Goal: Information Seeking & Learning: Find specific fact

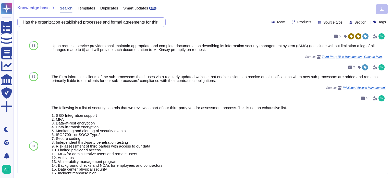
click at [155, 23] on input "Has the organization established processes and formal agreements for third part…" at bounding box center [90, 22] width 140 height 9
click at [155, 24] on input "Has the organization established processes and formal agreements for third part…" at bounding box center [90, 22] width 140 height 9
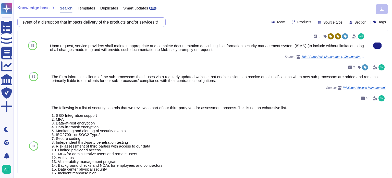
scroll to position [0, 281]
drag, startPoint x: 27, startPoint y: 23, endPoint x: 245, endPoint y: 42, distance: 218.7
click at [245, 42] on div "Knowledge base Search Templates Duplicates Smart updates BETA Has the organizat…" at bounding box center [202, 89] width 379 height 178
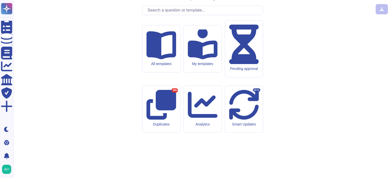
click at [231, 15] on input "text" at bounding box center [204, 10] width 118 height 9
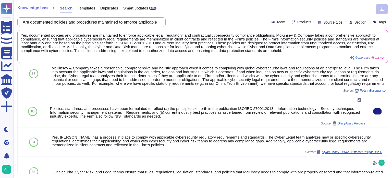
scroll to position [51, 0]
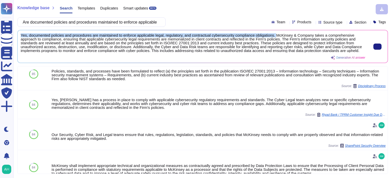
drag, startPoint x: 20, startPoint y: 33, endPoint x: 276, endPoint y: 36, distance: 255.9
click at [276, 36] on div "Yes, documented policies and procedures are maintained to enforce applicable le…" at bounding box center [203, 46] width 370 height 32
copy span "Yes, documented policies and procedures are maintained to enforce applicable le…"
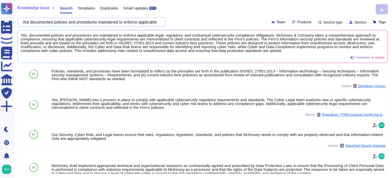
click at [142, 22] on input "Are documented policies and procedures maintained to enforce applicable legal, …" at bounding box center [90, 22] width 140 height 9
click at [142, 21] on input "Are documented policies and procedures maintained to enforce applicable legal, …" at bounding box center [90, 22] width 140 height 9
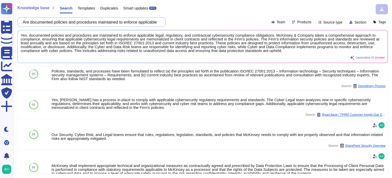
click at [142, 21] on input "Are documented policies and procedures maintained to enforce applicable legal, …" at bounding box center [90, 22] width 140 height 9
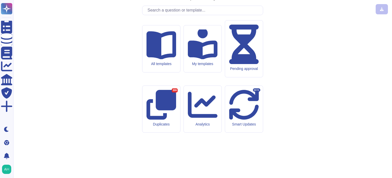
click at [205, 15] on input "text" at bounding box center [204, 10] width 118 height 9
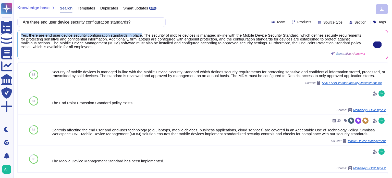
drag, startPoint x: 21, startPoint y: 33, endPoint x: 139, endPoint y: 34, distance: 118.8
click at [139, 34] on span "Yes, there are end user device security configuration standards in place. The s…" at bounding box center [193, 40] width 345 height 15
copy span "Yes, there are end user device security configuration standards in place"
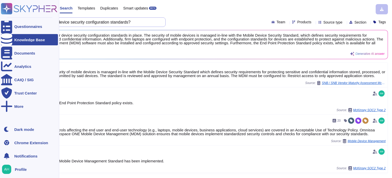
drag, startPoint x: 148, startPoint y: 20, endPoint x: 0, endPoint y: 28, distance: 148.6
click at [0, 28] on div "Questionnaires Knowledge Base Documents Analytics CAIQ / SIG Trust Center More …" at bounding box center [196, 89] width 392 height 178
paste input "end user device security reviews performed to validate compliance with document…"
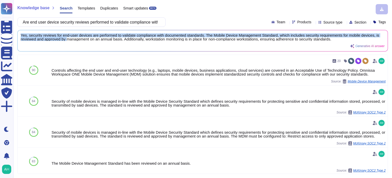
scroll to position [0, 0]
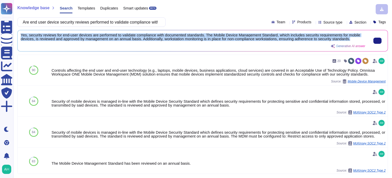
drag, startPoint x: 21, startPoint y: 34, endPoint x: 360, endPoint y: 39, distance: 338.5
click at [360, 39] on span "Yes, security reviews for end-user devices are performed to validate compliance…" at bounding box center [193, 37] width 345 height 8
copy span "Yes, security reviews for end-user devices are performed to validate compliance…"
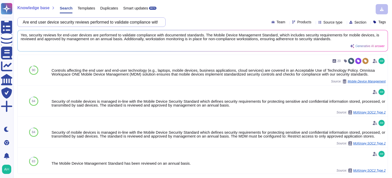
click at [150, 20] on input "Are end user device security reviews performed to validate compliance with docu…" at bounding box center [90, 22] width 140 height 9
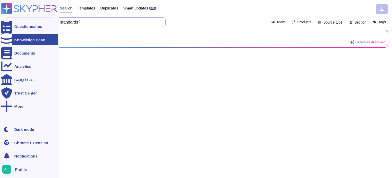
drag, startPoint x: 127, startPoint y: 20, endPoint x: 0, endPoint y: 22, distance: 126.7
click at [0, 19] on div "Questionnaires Knowledge Base Documents Analytics CAIQ / SIG Trust Center More …" at bounding box center [196, 89] width 392 height 178
paste input "Are defined procedures in place to identify and correct non compliant systems a…"
type input "Are defined procedures in place to identify and correct non compliant systems a…"
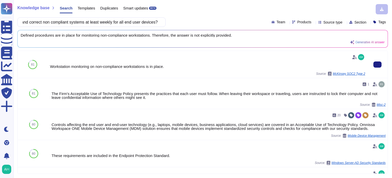
scroll to position [0, 0]
drag, startPoint x: 50, startPoint y: 66, endPoint x: 165, endPoint y: 70, distance: 114.7
click at [165, 70] on div "Workstation monitoring on non-compliance workstations is in place. Source: McKi…" at bounding box center [207, 64] width 315 height 23
copy div "Workstation monitoring on non-compliance workstations is in place."
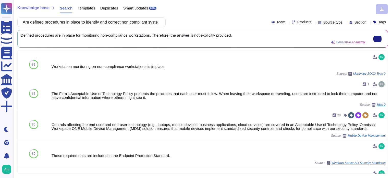
click at [234, 34] on span "Defined procedures are in place for monitoring non-compliance workstations. The…" at bounding box center [193, 35] width 345 height 4
click at [234, 36] on span "Defined procedures are in place for monitoring non-compliance workstations. The…" at bounding box center [193, 35] width 345 height 4
click at [233, 36] on span "Defined procedures are in place for monitoring non-compliance workstations. The…" at bounding box center [193, 35] width 345 height 4
drag, startPoint x: 150, startPoint y: 16, endPoint x: 149, endPoint y: 18, distance: 2.7
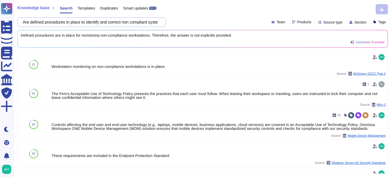
click at [149, 18] on div "Knowledge base Search Templates Duplicates Smart updates BETA Are defined proce…" at bounding box center [202, 89] width 379 height 178
click at [149, 18] on input "Are defined procedures in place to identify and correct non compliant systems a…" at bounding box center [90, 22] width 140 height 9
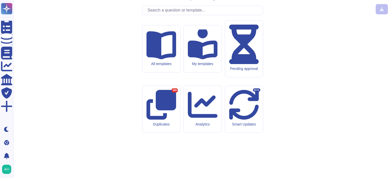
click at [161, 15] on input "text" at bounding box center [204, 10] width 118 height 9
